Goal: Task Accomplishment & Management: Use online tool/utility

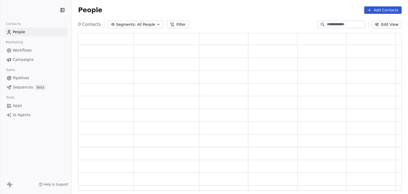
click at [17, 116] on span "AI Agents" at bounding box center [22, 115] width 18 height 6
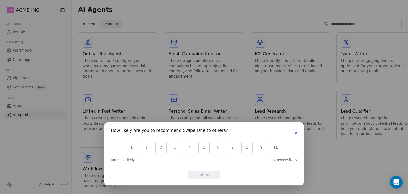
click at [299, 132] on button "button" at bounding box center [296, 133] width 6 height 6
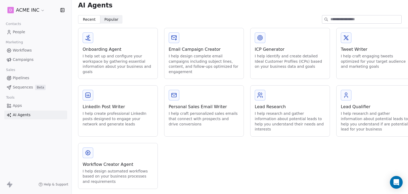
scroll to position [10, 0]
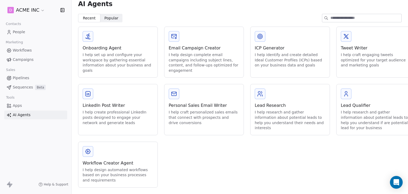
click at [25, 10] on html "D ACME INC Contacts People Marketing Workflows Campaigns Sales Pipelines Sequen…" at bounding box center [204, 97] width 408 height 194
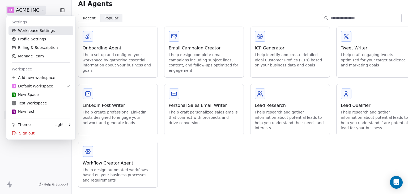
click at [34, 32] on link "Workspace Settings" at bounding box center [41, 30] width 65 height 9
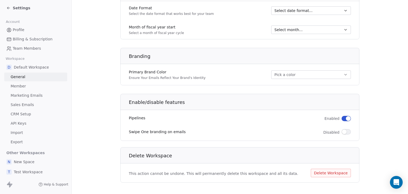
scroll to position [303, 0]
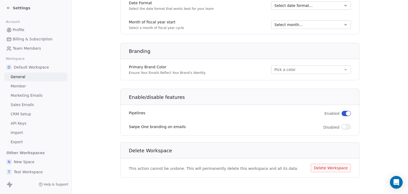
click at [13, 6] on span "Settings" at bounding box center [22, 7] width 18 height 5
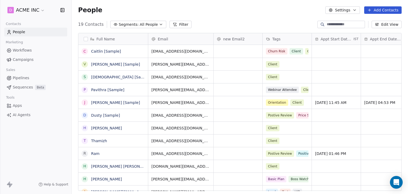
scroll to position [166, 332]
click at [20, 10] on html "D ACME INC Contacts People Marketing Workflows Campaigns Sales Pipelines Sequen…" at bounding box center [204, 97] width 408 height 194
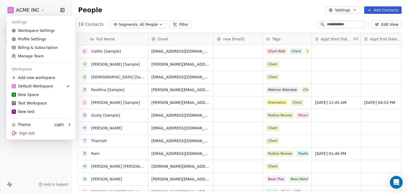
click at [125, 11] on html "D ACME INC Contacts People Marketing Workflows Campaigns Sales Pipelines Sequen…" at bounding box center [204, 97] width 408 height 194
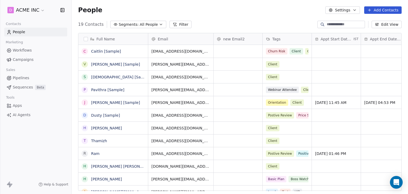
click at [34, 12] on html "D ACME INC Contacts People Marketing Workflows Campaigns Sales Pipelines Sequen…" at bounding box center [204, 97] width 408 height 194
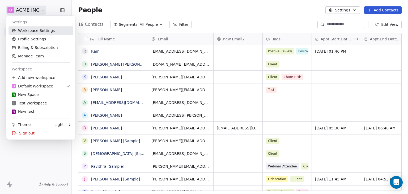
click at [30, 30] on link "Workspace Settings" at bounding box center [41, 30] width 65 height 9
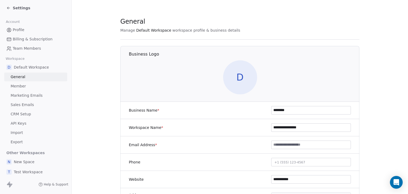
click at [26, 104] on span "Sales Emails" at bounding box center [22, 105] width 23 height 6
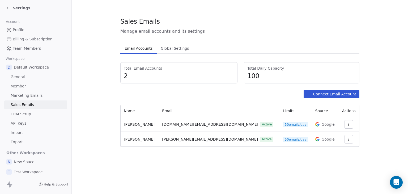
click at [347, 140] on icon "button" at bounding box center [349, 139] width 4 height 4
click at [339, 150] on span "Settings" at bounding box center [338, 151] width 15 height 6
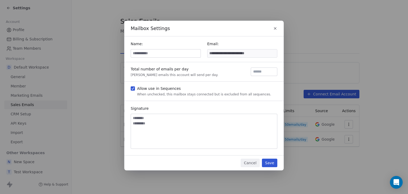
click at [173, 52] on input at bounding box center [166, 53] width 70 height 8
click at [275, 30] on icon "button" at bounding box center [275, 28] width 4 height 4
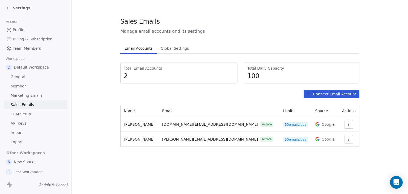
click at [213, 164] on div "Sales Emails Manage email accounts and its settings Email Accounts Email Accoun…" at bounding box center [240, 97] width 337 height 194
click at [190, 170] on div "Sales Emails Manage email accounts and its settings Email Accounts Email Accoun…" at bounding box center [240, 97] width 337 height 194
click at [349, 97] on button "Connect Email Account" at bounding box center [332, 94] width 56 height 9
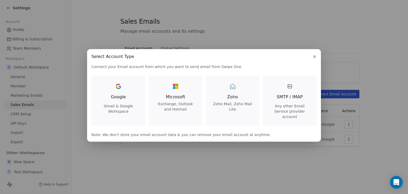
click at [128, 100] on div "Google Gmail & Google Workspace" at bounding box center [118, 98] width 41 height 32
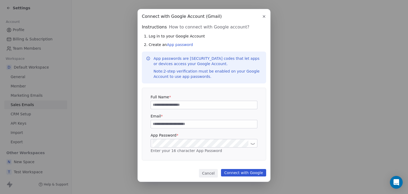
click at [192, 106] on input at bounding box center [204, 105] width 106 height 8
click at [266, 16] on button "button" at bounding box center [264, 16] width 6 height 6
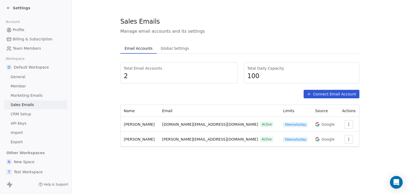
click at [109, 131] on section "Sales Emails Manage email accounts and its settings Email Accounts Email Accoun…" at bounding box center [240, 82] width 337 height 164
click at [316, 97] on button "Connect Email Account" at bounding box center [332, 94] width 56 height 9
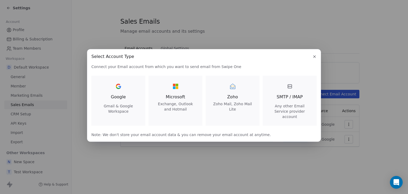
click at [118, 91] on div at bounding box center [118, 86] width 9 height 9
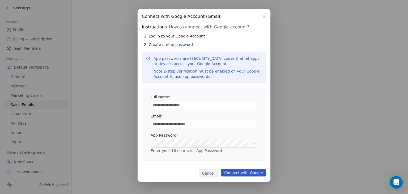
click at [231, 108] on input at bounding box center [204, 105] width 106 height 8
click at [263, 20] on div "Connect with Google Account (Gmail) Connect with Google Account (Gmail) Instruc…" at bounding box center [204, 95] width 133 height 173
click at [263, 17] on icon "button" at bounding box center [264, 16] width 4 height 4
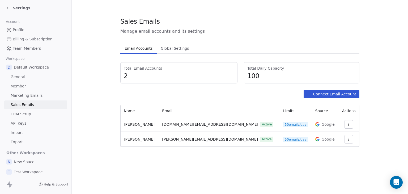
click at [346, 142] on button "button" at bounding box center [349, 139] width 9 height 9
click at [270, 55] on html "Settings Account Profile Billing & Subscription Team Members Workspace D Defaul…" at bounding box center [204, 97] width 408 height 194
click at [310, 93] on icon at bounding box center [309, 94] width 4 height 4
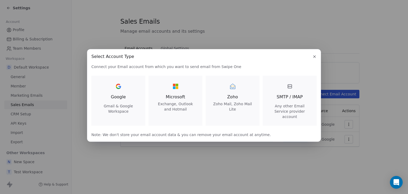
click at [284, 95] on div "SMTP / IMAP Any other Email Service provider account" at bounding box center [289, 100] width 41 height 37
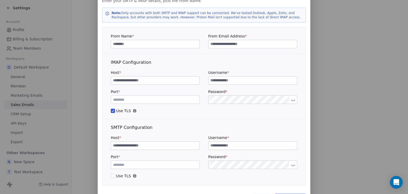
scroll to position [27, 0]
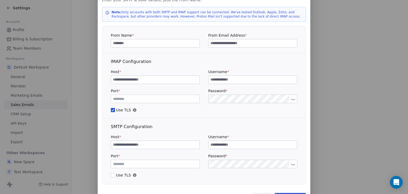
click at [332, 94] on div "Connect Custom Email Connect Custom Email Enter your SMTP & IMAP details, plus …" at bounding box center [204, 95] width 408 height 244
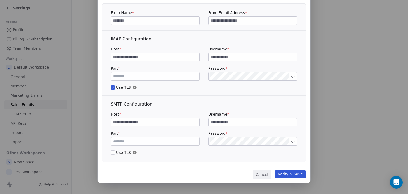
scroll to position [50, 0]
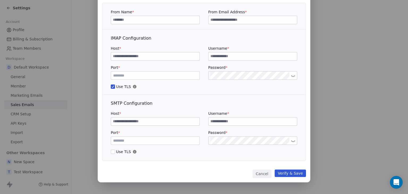
click at [262, 176] on button "Cancel" at bounding box center [262, 174] width 19 height 9
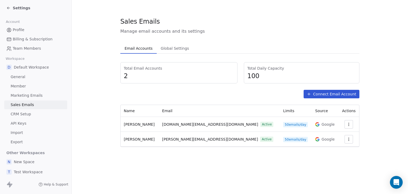
click at [18, 28] on span "Profile" at bounding box center [19, 30] width 12 height 6
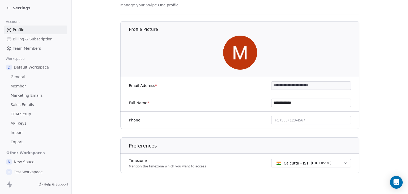
scroll to position [30, 0]
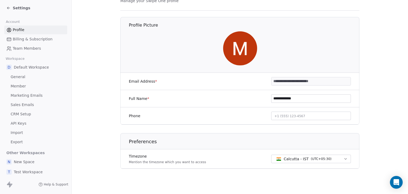
click at [27, 79] on link "General" at bounding box center [35, 77] width 63 height 9
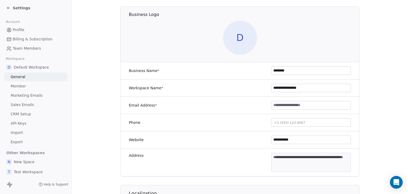
scroll to position [53, 0]
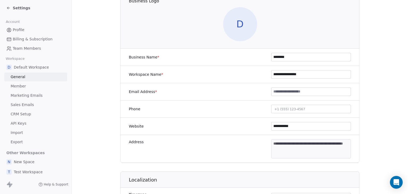
click at [284, 92] on input at bounding box center [311, 92] width 79 height 8
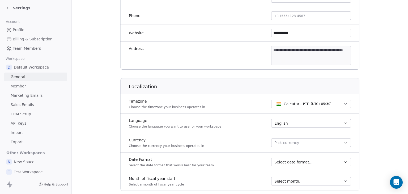
scroll to position [159, 0]
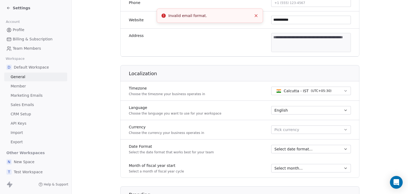
click at [21, 8] on span "Settings" at bounding box center [22, 7] width 18 height 5
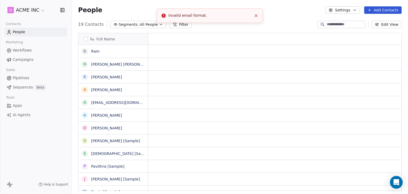
scroll to position [166, 332]
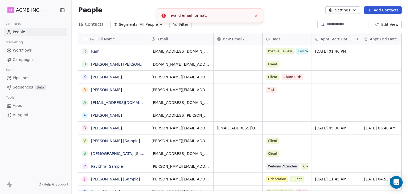
click at [255, 16] on icon "Close toast" at bounding box center [256, 15] width 5 height 5
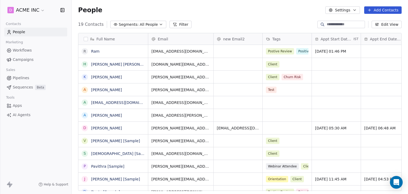
click at [187, 14] on div "People Settings Add Contacts" at bounding box center [240, 10] width 337 height 20
click at [16, 116] on span "AI Agents" at bounding box center [22, 115] width 18 height 6
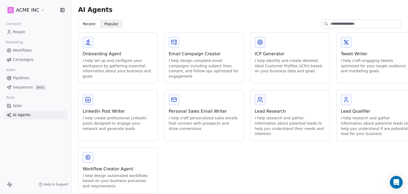
click at [116, 53] on div "Onboarding Agent" at bounding box center [118, 54] width 71 height 6
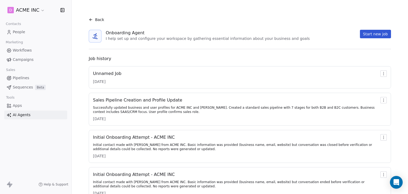
click at [372, 35] on button "Start new job" at bounding box center [375, 34] width 31 height 9
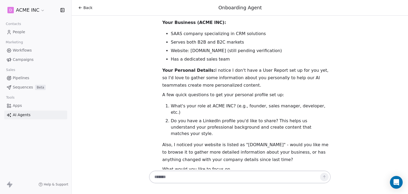
scroll to position [35, 0]
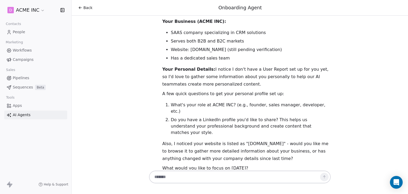
click at [206, 175] on textarea at bounding box center [235, 177] width 166 height 10
click at [206, 175] on textarea "**********" at bounding box center [235, 177] width 166 height 10
click at [225, 179] on textarea "**********" at bounding box center [235, 177] width 166 height 10
click at [201, 175] on textarea "**********" at bounding box center [235, 177] width 166 height 10
click at [223, 177] on textarea "**********" at bounding box center [235, 177] width 166 height 10
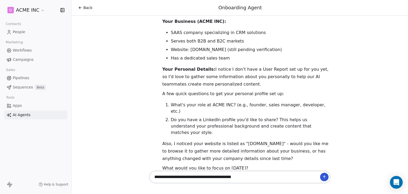
click at [132, 67] on div "Hi [PERSON_NAME]! Great to see you back! 👋 I can see you're with ACME INC, and …" at bounding box center [240, 93] width 337 height 154
click at [253, 177] on textarea "**********" at bounding box center [235, 177] width 166 height 10
paste textarea "**********"
type textarea "**********"
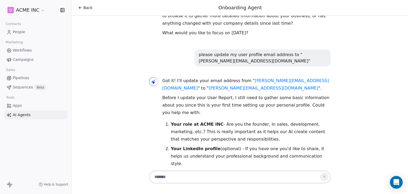
scroll to position [178, 0]
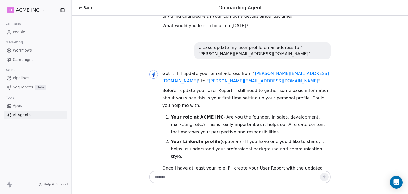
click at [82, 10] on div "Back" at bounding box center [85, 7] width 14 height 5
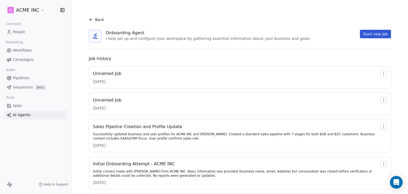
click at [96, 18] on span "Back" at bounding box center [99, 19] width 9 height 5
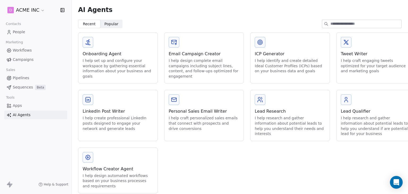
click at [112, 168] on div "Workflow Creator Agent" at bounding box center [118, 169] width 71 height 6
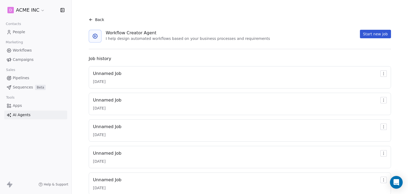
click at [117, 73] on div "Unnamed Job" at bounding box center [107, 73] width 28 height 6
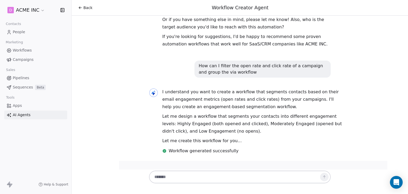
scroll to position [79, 0]
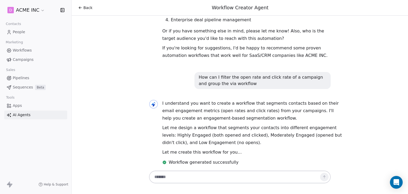
click at [83, 7] on div "Back" at bounding box center [85, 7] width 14 height 5
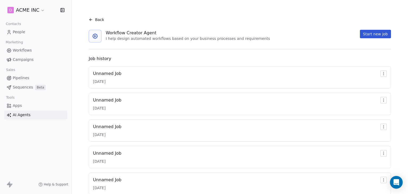
click at [105, 126] on div "Unnamed Job" at bounding box center [107, 127] width 28 height 6
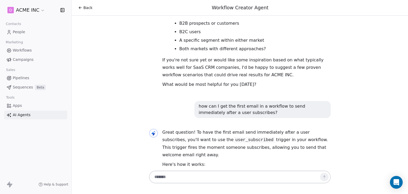
scroll to position [159, 0]
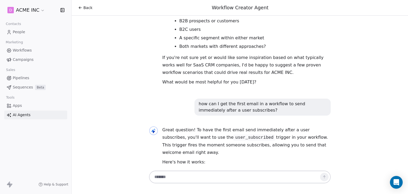
click at [86, 8] on span "Back" at bounding box center [87, 7] width 9 height 5
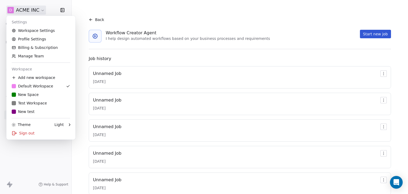
click at [26, 13] on html "D ACME INC Contacts People Marketing Workflows Campaigns Sales Pipelines Sequen…" at bounding box center [204, 97] width 408 height 194
click at [28, 31] on link "Workspace Settings" at bounding box center [41, 30] width 65 height 9
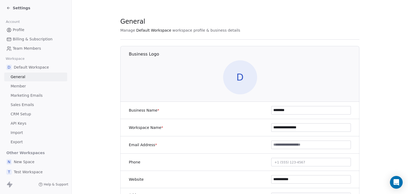
click at [18, 28] on span "Profile" at bounding box center [19, 30] width 12 height 6
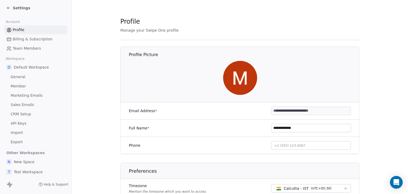
click at [11, 2] on div "Settings" at bounding box center [36, 8] width 72 height 16
click at [12, 7] on div "Settings" at bounding box center [18, 7] width 24 height 5
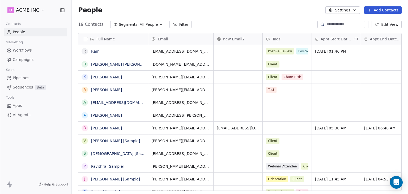
scroll to position [166, 332]
